Goal: Task Accomplishment & Management: Complete application form

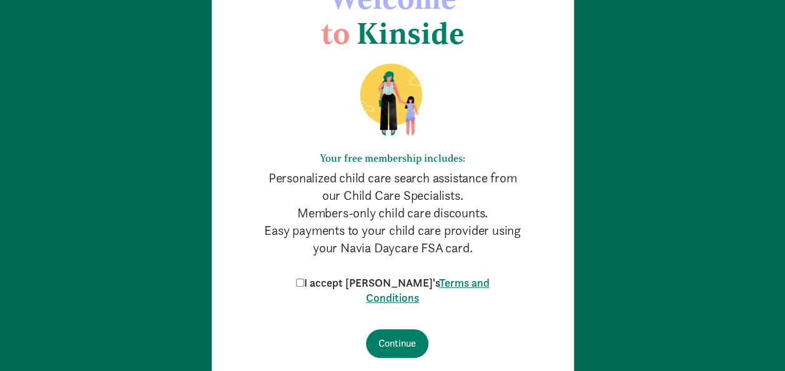
scroll to position [94, 0]
click at [304, 281] on input "I accept Kinside's Terms and Conditions" at bounding box center [300, 283] width 8 height 8
checkbox input "true"
click at [402, 350] on input "Continue" at bounding box center [397, 344] width 62 height 29
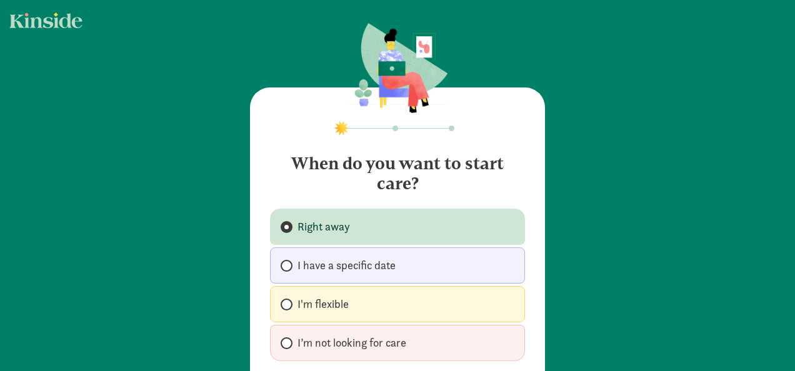
click at [342, 264] on span "I have a specific date" at bounding box center [346, 265] width 98 height 15
click at [289, 264] on input "I have a specific date" at bounding box center [284, 266] width 8 height 8
radio input "true"
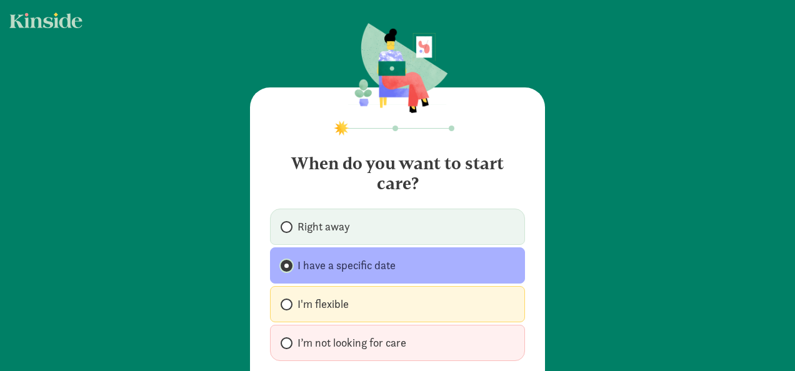
scroll to position [126, 0]
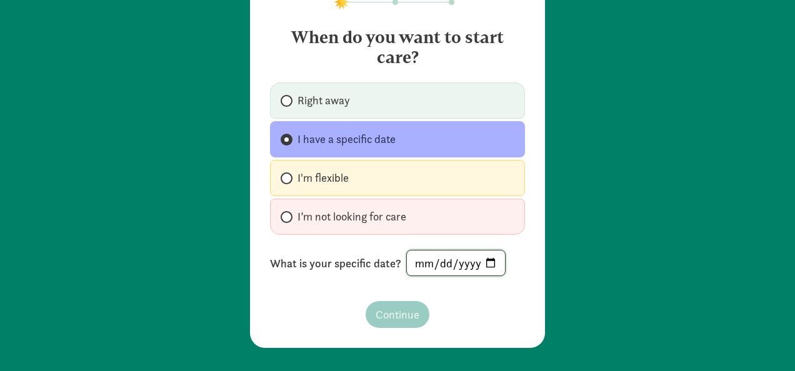
click at [424, 268] on input "date" at bounding box center [456, 262] width 98 height 25
click at [481, 260] on input "date" at bounding box center [456, 262] width 98 height 25
type input "[DATE]"
click at [399, 311] on span "Continue" at bounding box center [397, 314] width 44 height 17
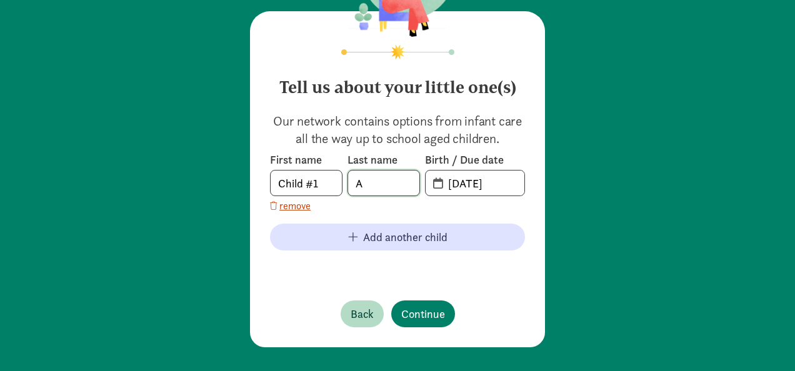
click at [381, 184] on input "A" at bounding box center [383, 183] width 71 height 25
click at [324, 182] on input "Child #1" at bounding box center [305, 183] width 71 height 25
drag, startPoint x: 324, startPoint y: 182, endPoint x: 235, endPoint y: 185, distance: 88.8
click at [229, 187] on div "Tell us about your little one(s) Our network contains options from infant care …" at bounding box center [397, 148] width 795 height 449
type input "Sir"
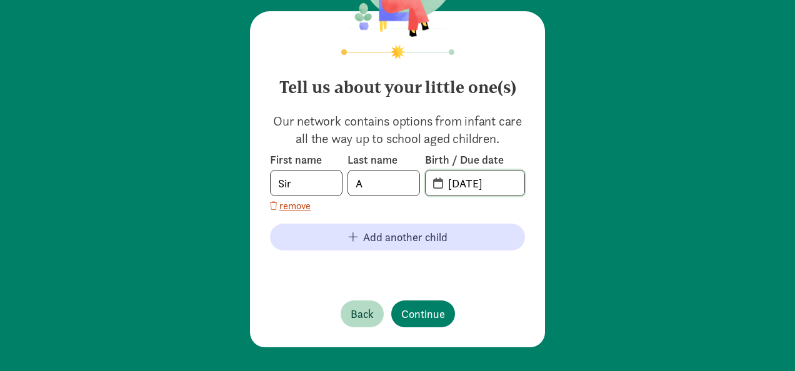
click at [475, 182] on input "[DATE]" at bounding box center [482, 183] width 84 height 25
click at [497, 182] on input "[DATE]" at bounding box center [482, 183] width 84 height 25
drag, startPoint x: 503, startPoint y: 182, endPoint x: 408, endPoint y: 182, distance: 95.6
click at [408, 182] on div "First name [PERSON_NAME] Last name A Birth / Due date [DATE]" at bounding box center [397, 174] width 255 height 44
type input "[DATE]"
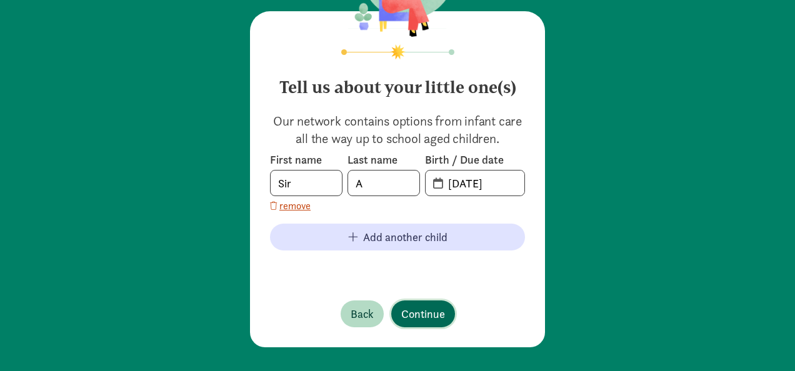
click at [430, 307] on span "Continue" at bounding box center [423, 313] width 44 height 17
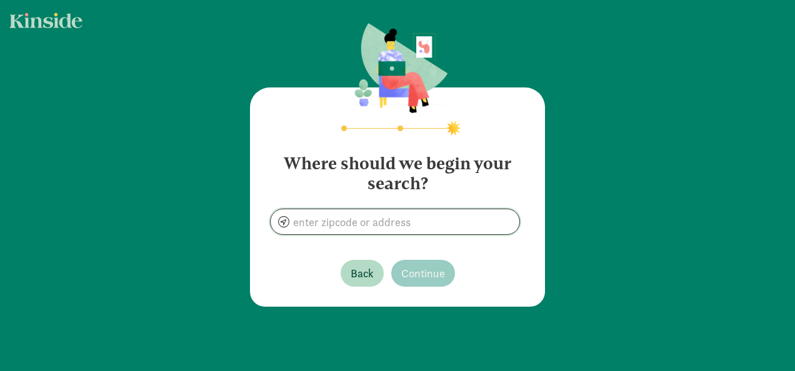
click at [362, 216] on input at bounding box center [394, 221] width 249 height 25
